Goal: Task Accomplishment & Management: Manage account settings

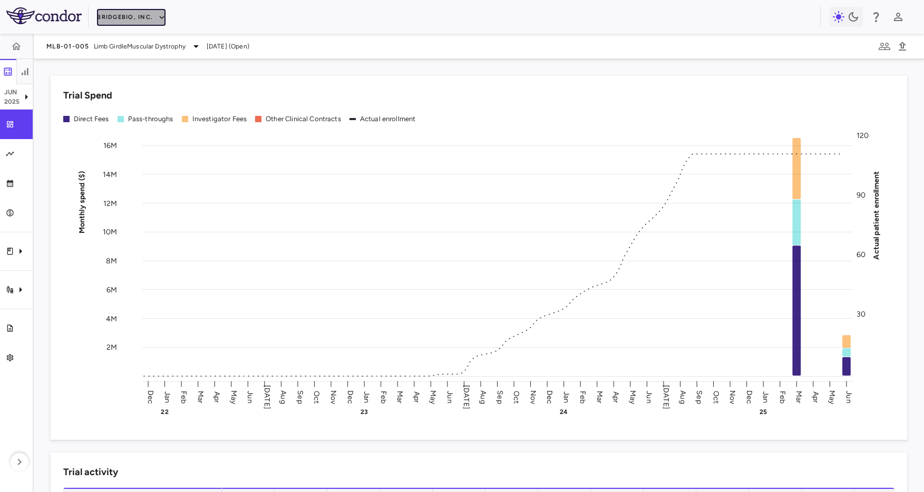
click at [114, 20] on button "BridgeBio, Inc." at bounding box center [131, 17] width 69 height 17
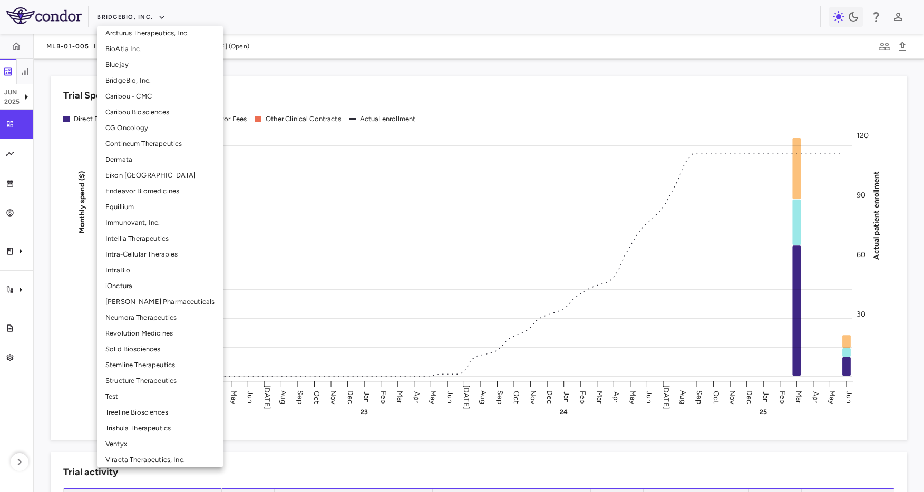
scroll to position [136, 0]
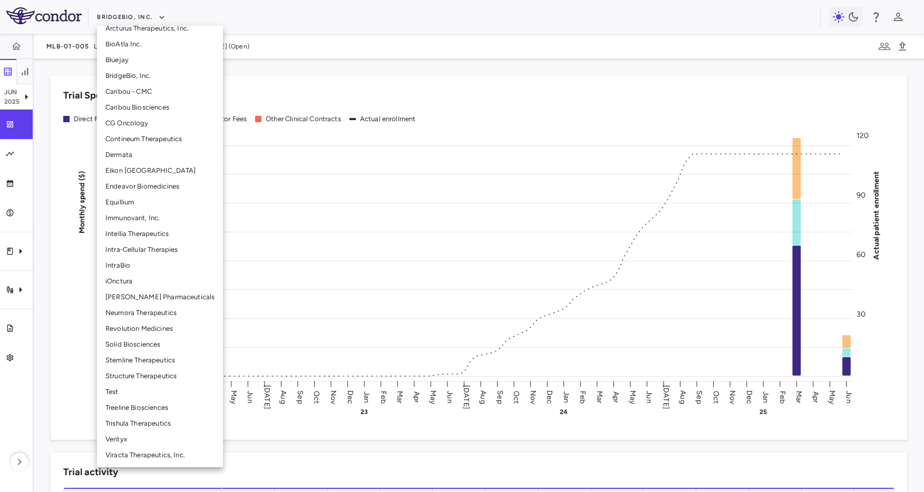
click at [158, 438] on li "Ventyx" at bounding box center [160, 440] width 126 height 16
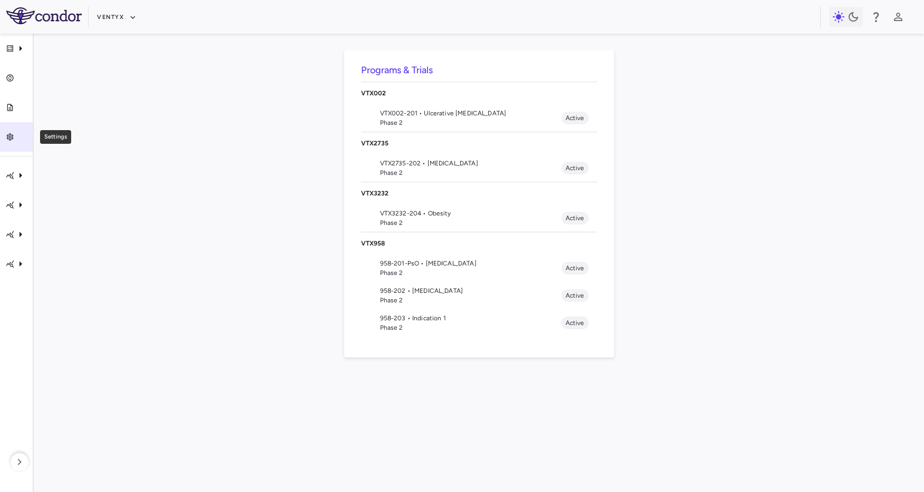
click at [17, 140] on div "Settings" at bounding box center [20, 136] width 13 height 9
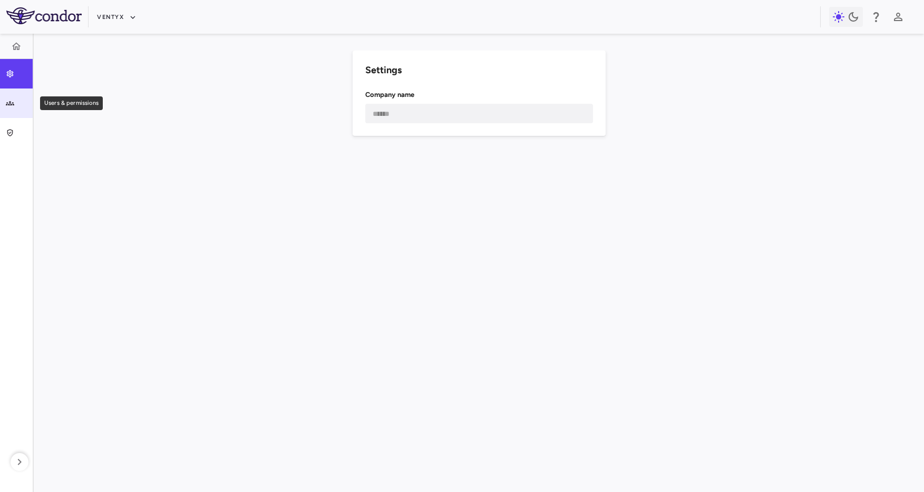
click at [24, 102] on div "Users & permissions" at bounding box center [20, 103] width 13 height 9
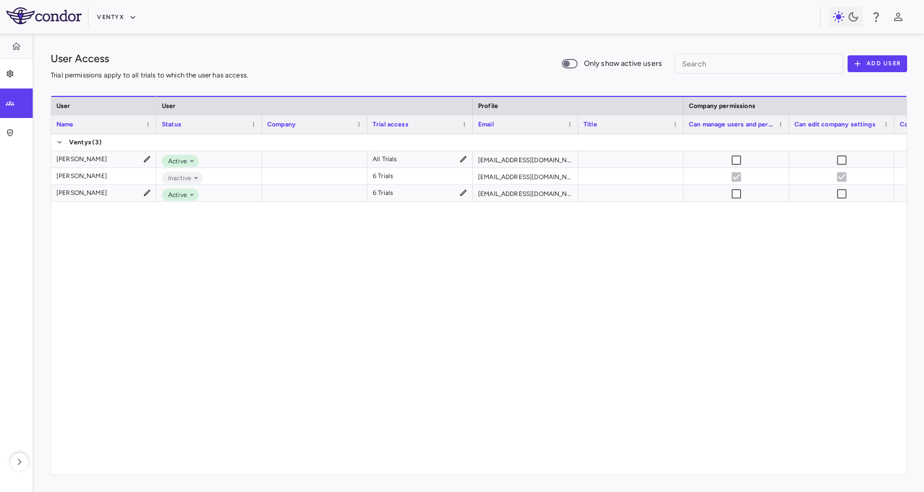
drag, startPoint x: 362, startPoint y: 278, endPoint x: 344, endPoint y: 250, distance: 32.8
click at [362, 277] on div "Active All Trials [EMAIL_ADDRESS][DOMAIN_NAME] Inactive 6 Trials [EMAIL_ADDRESS…" at bounding box center [532, 304] width 750 height 341
drag, startPoint x: 452, startPoint y: 67, endPoint x: 234, endPoint y: 60, distance: 218.4
click at [452, 67] on div "User Access Trial permissions apply to all trials to which the user has access.…" at bounding box center [479, 64] width 857 height 26
click at [274, 365] on div "Active All Trials [EMAIL_ADDRESS][DOMAIN_NAME] Inactive 6 Trials [EMAIL_ADDRESS…" at bounding box center [532, 304] width 750 height 341
